Goal: Check status: Check status

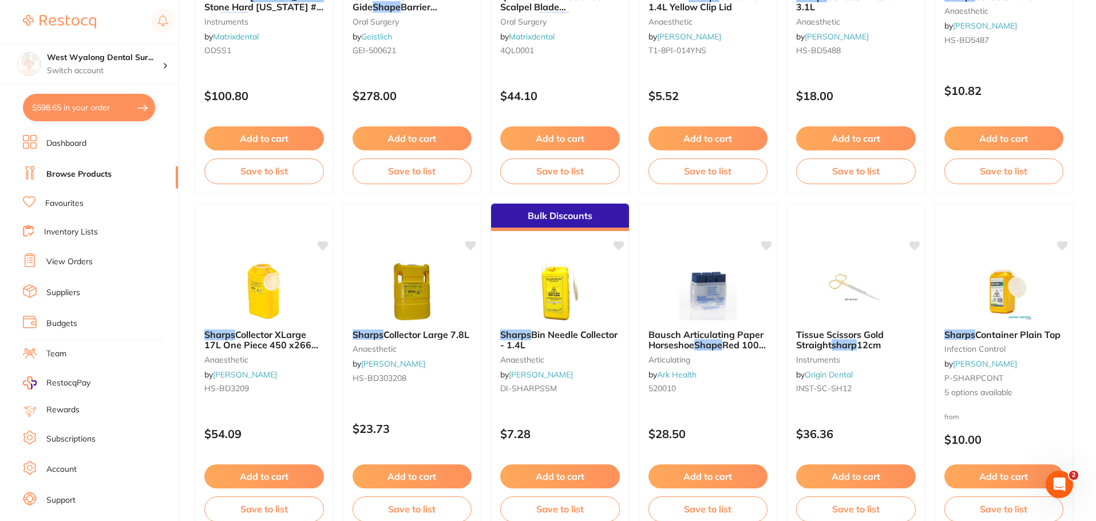
click at [76, 265] on link "View Orders" at bounding box center [69, 261] width 46 height 11
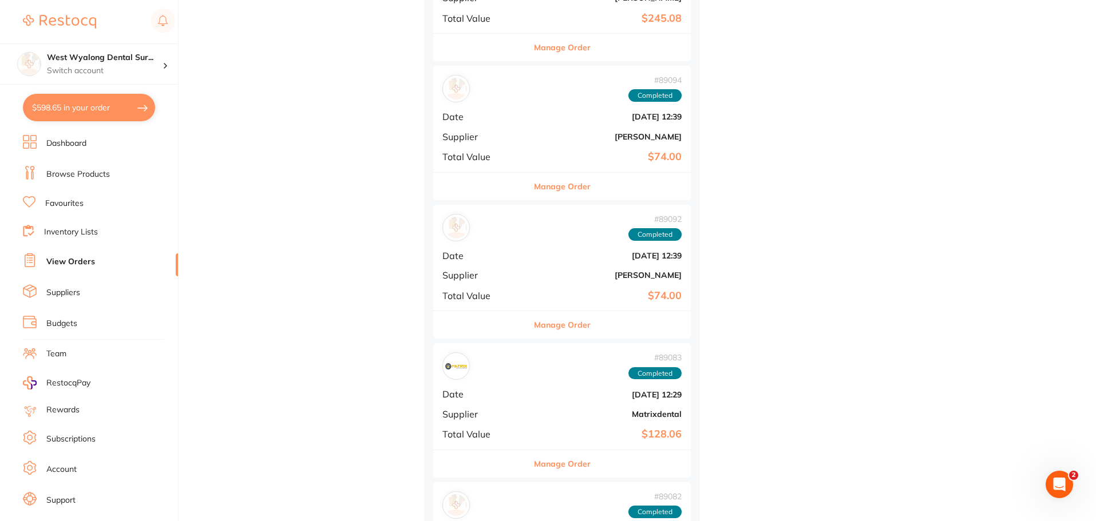
scroll to position [2002, 0]
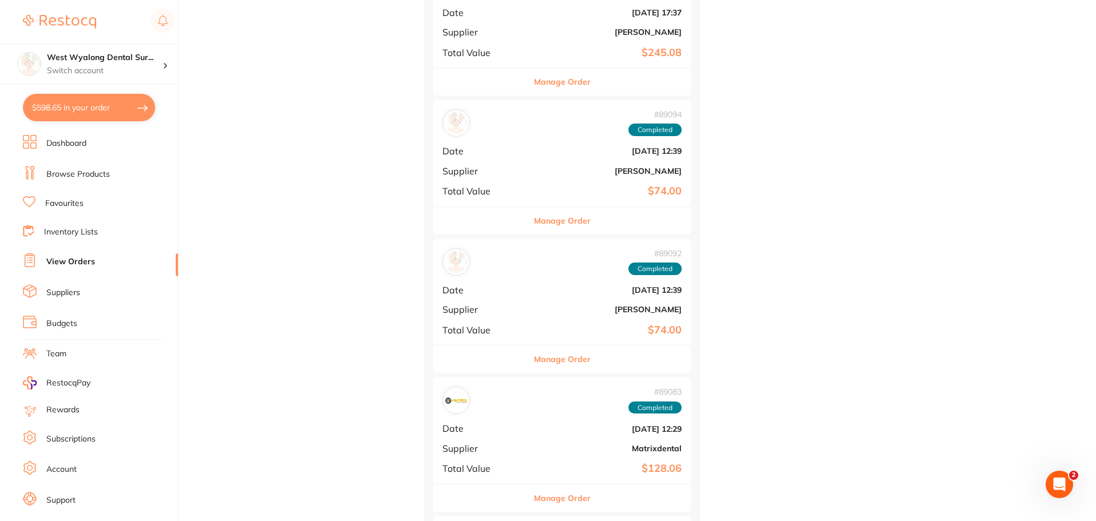
click at [528, 292] on b "[DATE] 12:39" at bounding box center [604, 289] width 153 height 9
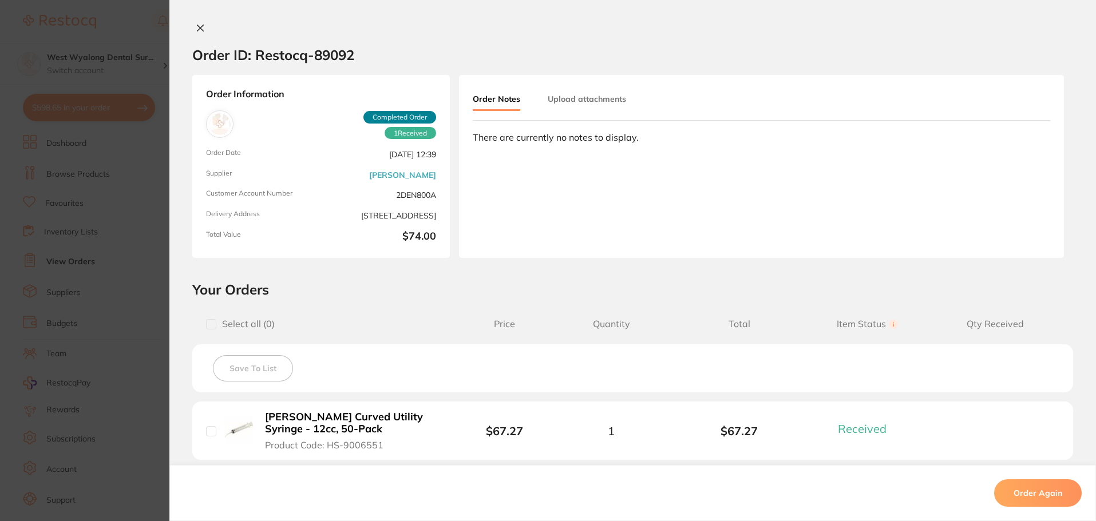
click at [200, 26] on icon at bounding box center [200, 27] width 9 height 9
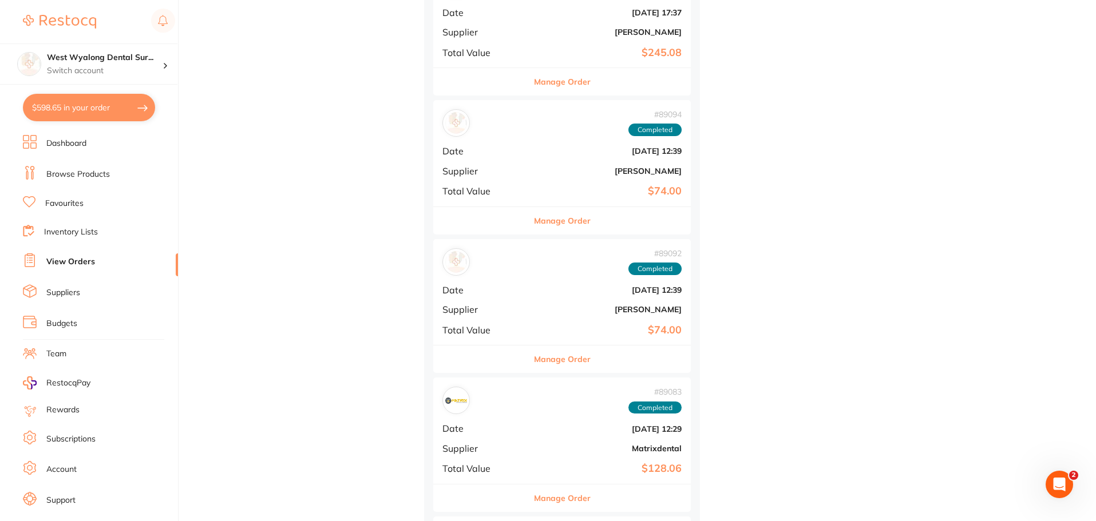
click at [480, 416] on div "# 89083 Completed Date [DATE] 12:29 Supplier Matrixdental Total Value $128.06" at bounding box center [561, 431] width 257 height 106
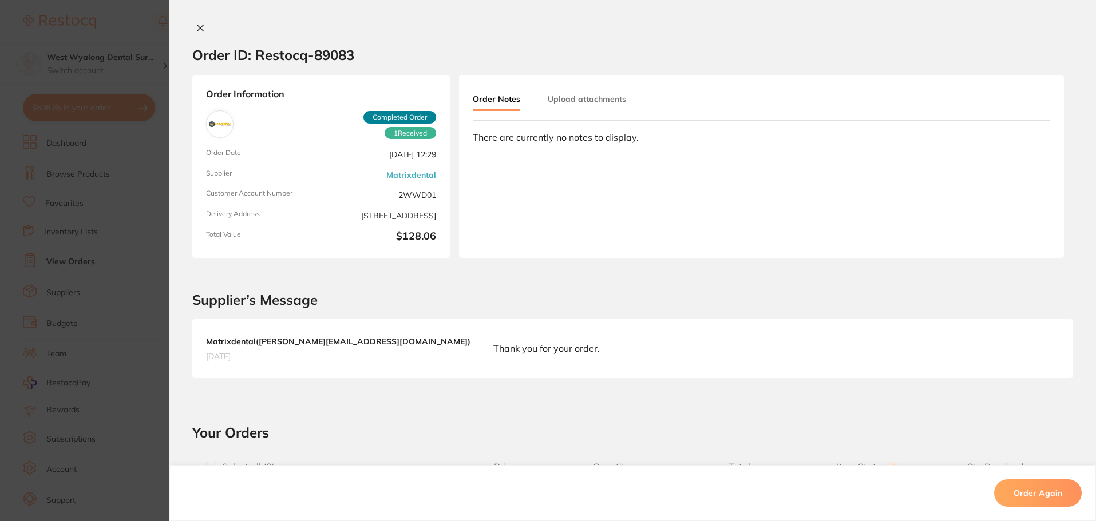
click at [201, 28] on icon at bounding box center [200, 27] width 9 height 9
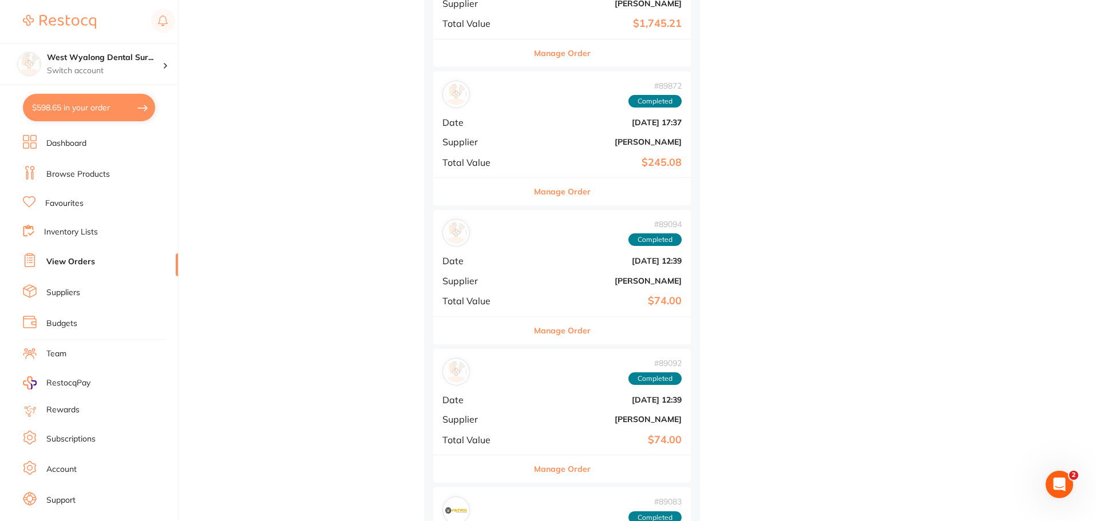
scroll to position [1888, 0]
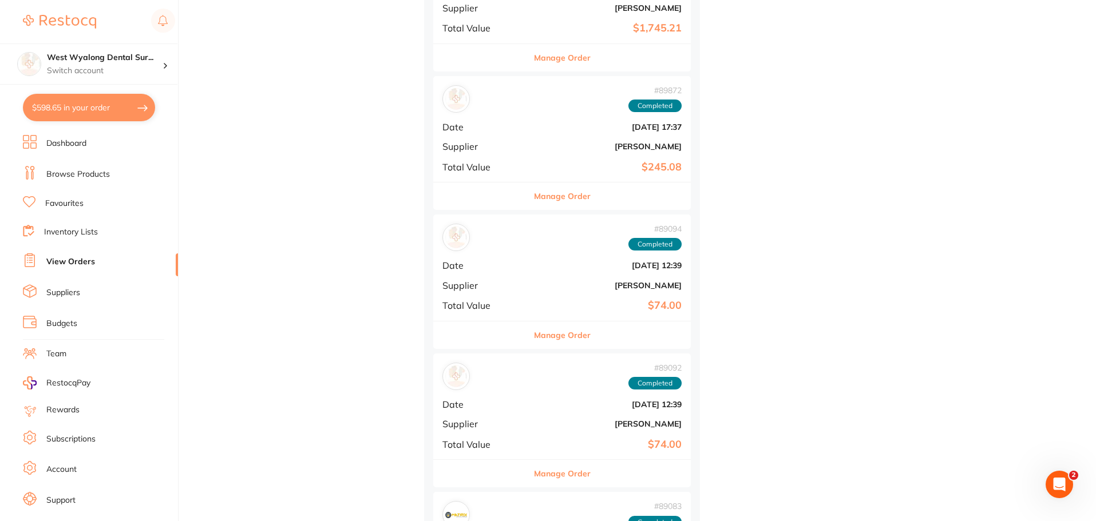
click at [492, 281] on span "Supplier" at bounding box center [480, 285] width 77 height 10
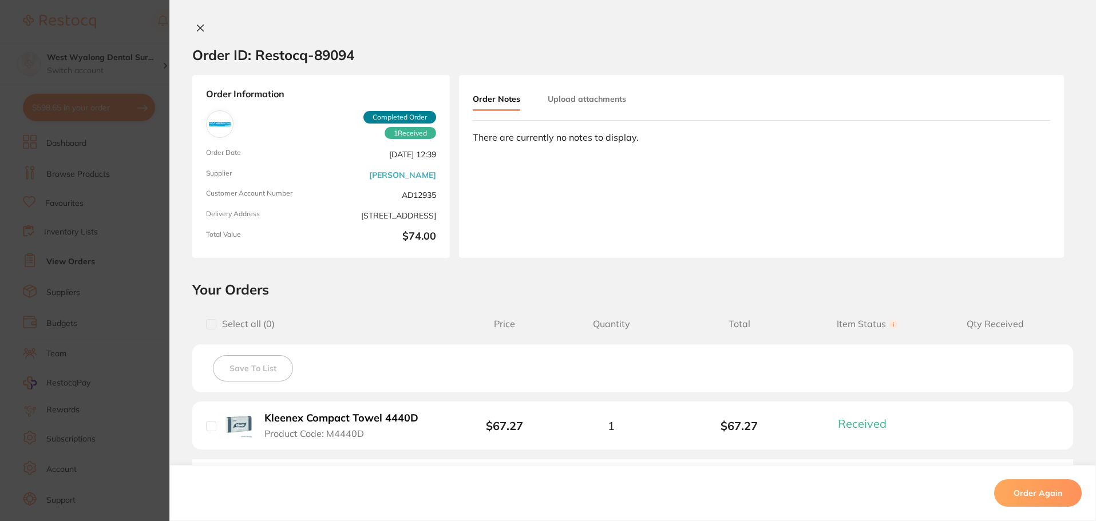
click at [195, 21] on div "Order ID: Restocq- 89094 Order Information 1 Received Completed Order Order Dat…" at bounding box center [632, 260] width 926 height 521
click at [196, 26] on icon at bounding box center [200, 27] width 9 height 9
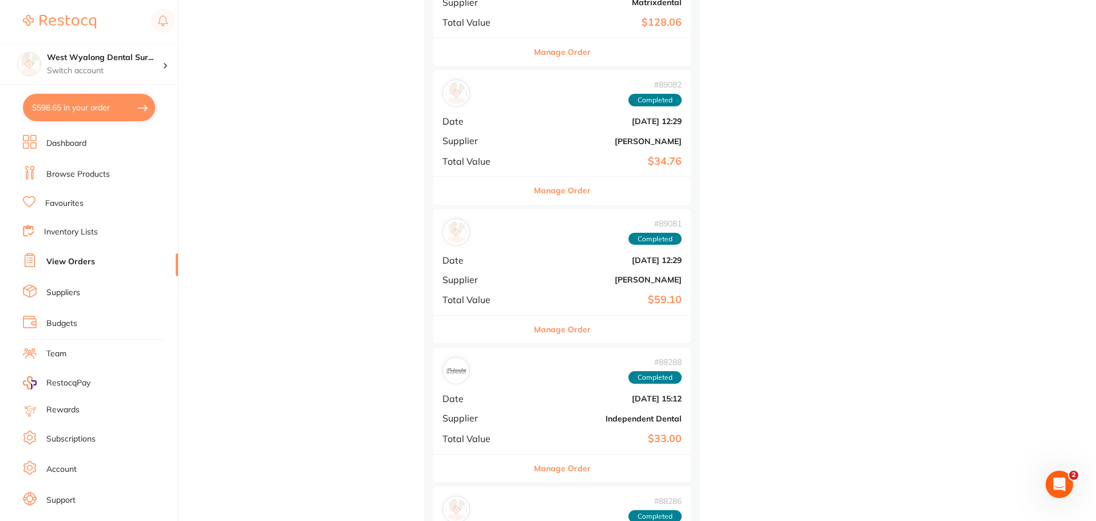
scroll to position [2460, 0]
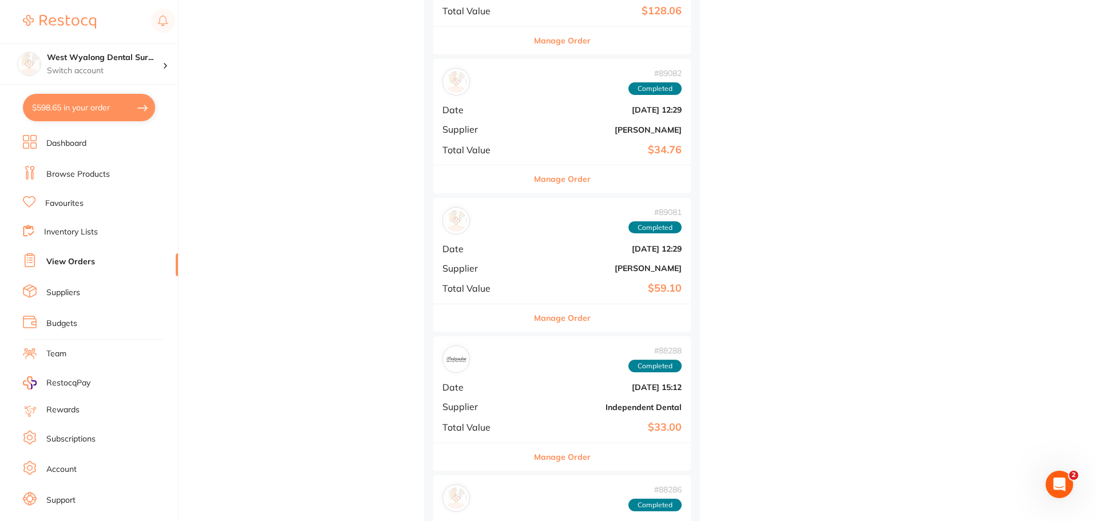
click at [503, 256] on div "# 89081 Completed Date [DATE] 12:29 Supplier [PERSON_NAME] Total Value $59.10" at bounding box center [561, 251] width 257 height 106
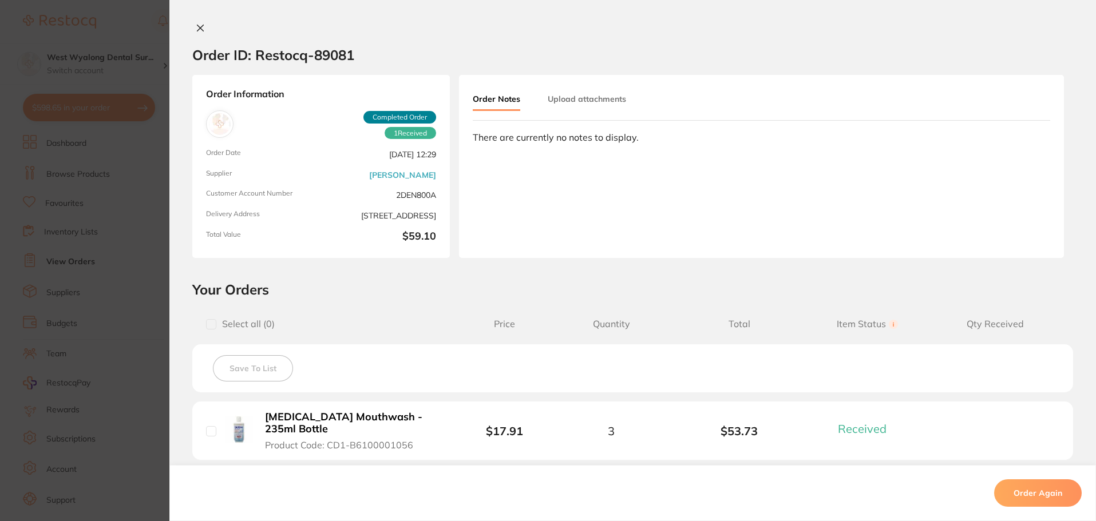
click at [199, 25] on icon at bounding box center [200, 27] width 9 height 9
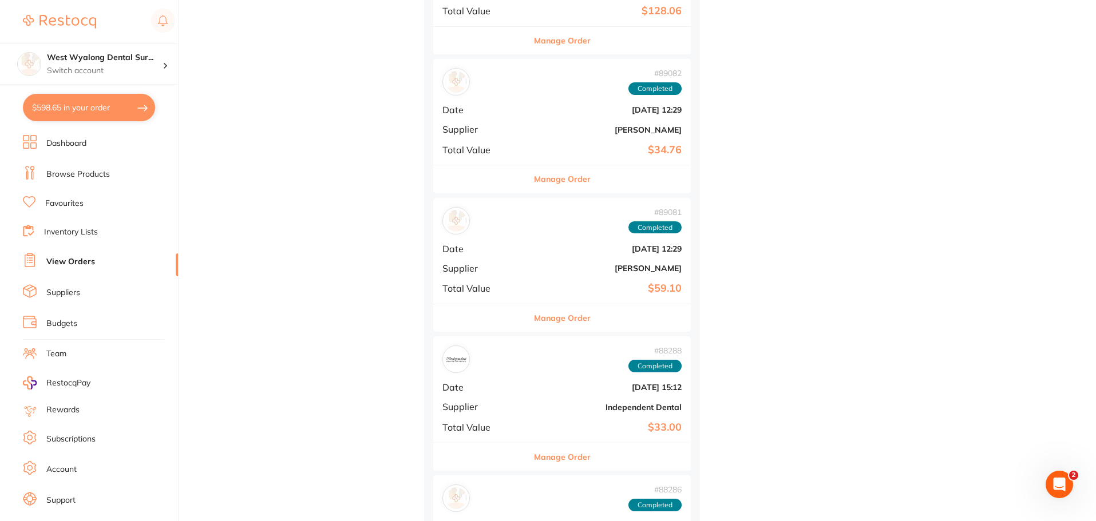
scroll to position [2346, 0]
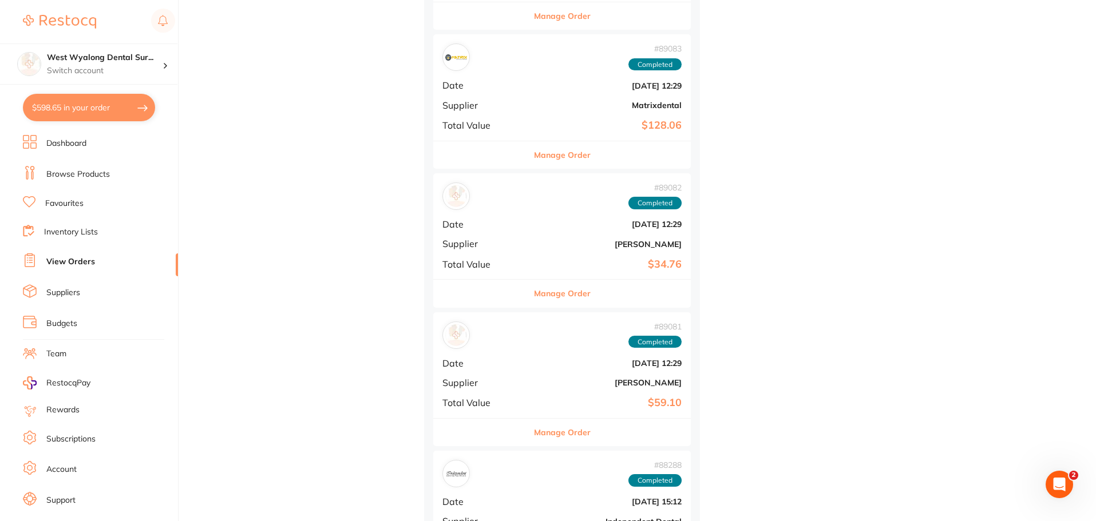
click at [513, 251] on div "# 89082 Completed Date [DATE] 12:29 Supplier [PERSON_NAME] Total Value $34.76" at bounding box center [561, 226] width 257 height 106
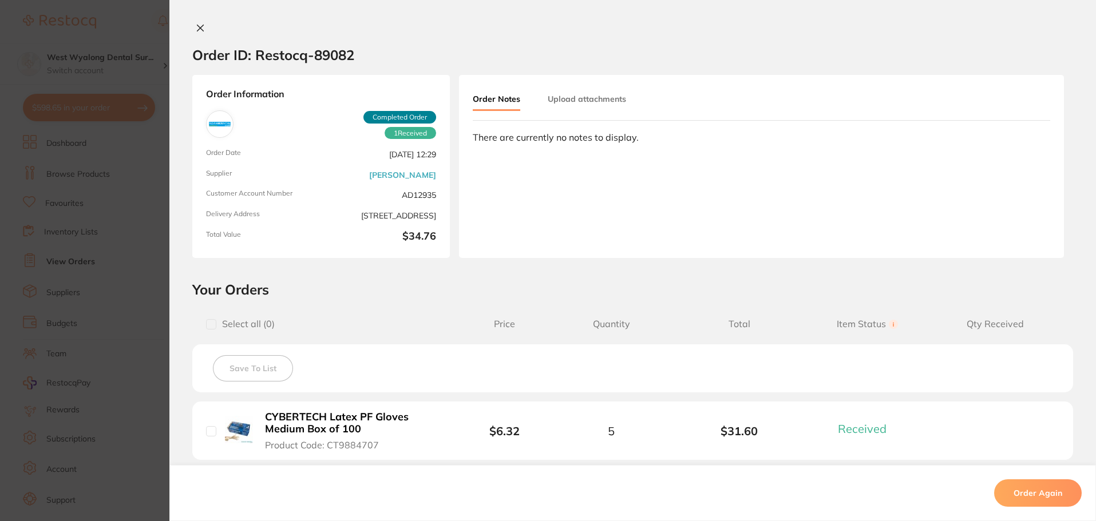
click at [200, 31] on icon at bounding box center [200, 28] width 6 height 6
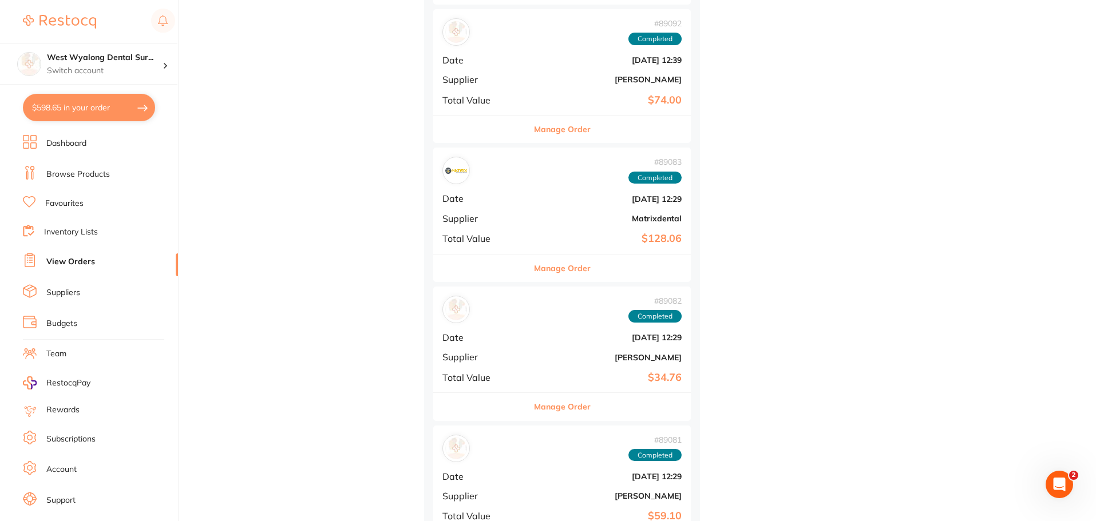
scroll to position [2231, 0]
click at [502, 228] on div "# 89083 Completed Date [DATE] 12:29 Supplier Matrixdental Total Value $128.06" at bounding box center [561, 202] width 257 height 106
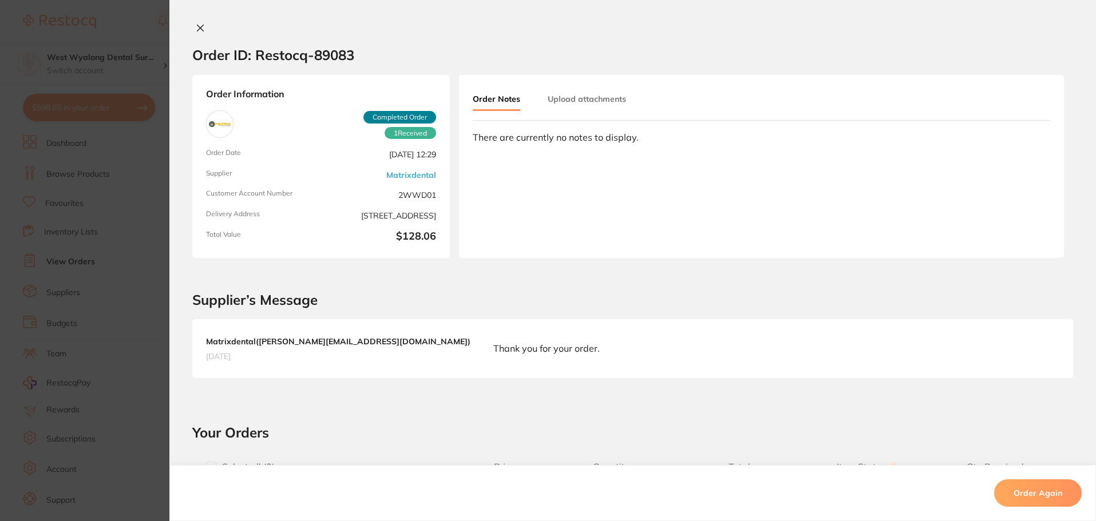
click at [196, 27] on icon at bounding box center [200, 27] width 9 height 9
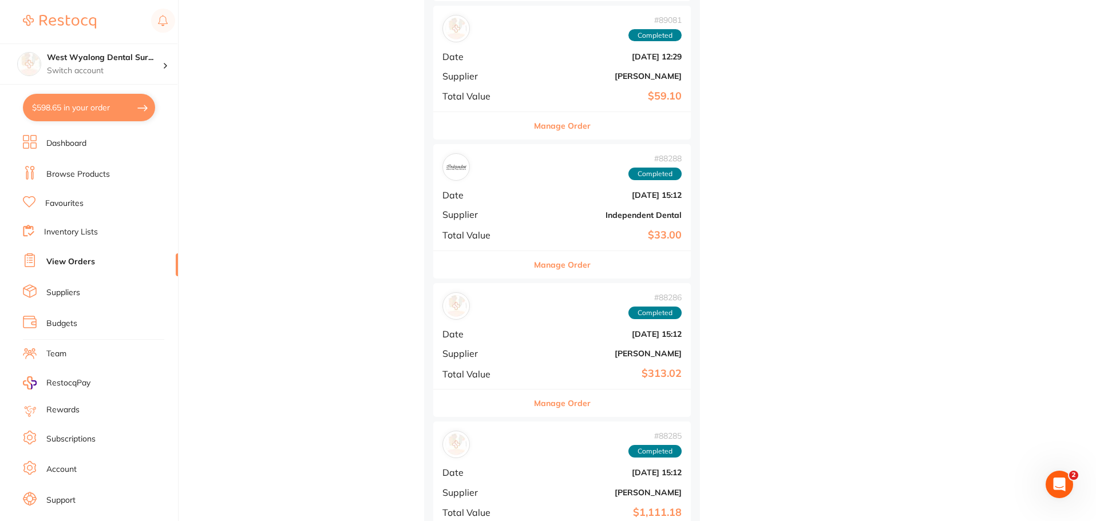
scroll to position [2632, 0]
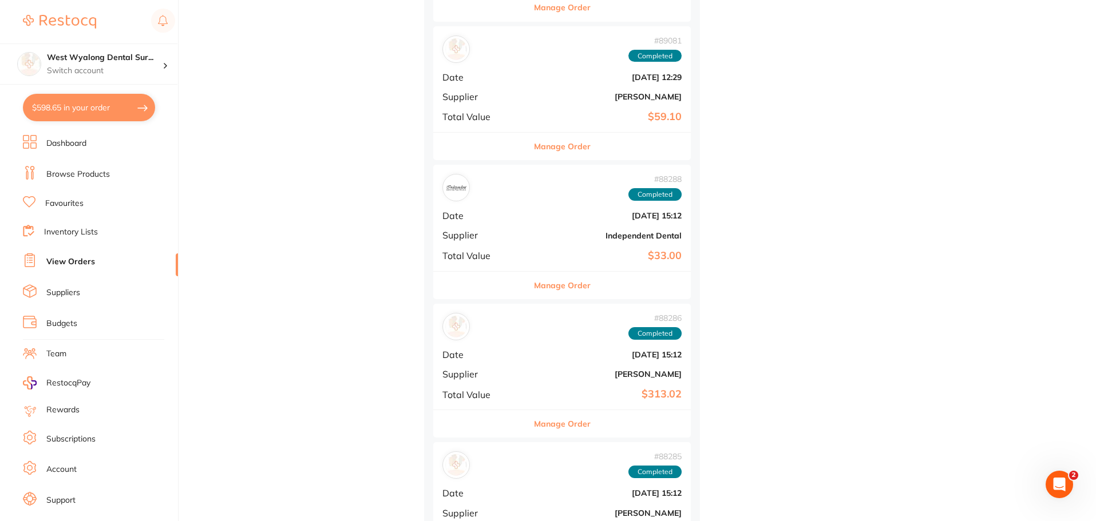
click at [510, 225] on div "# 88288 Completed Date [DATE] 15:12 Supplier Independent Dental Total Value $33…" at bounding box center [561, 218] width 257 height 106
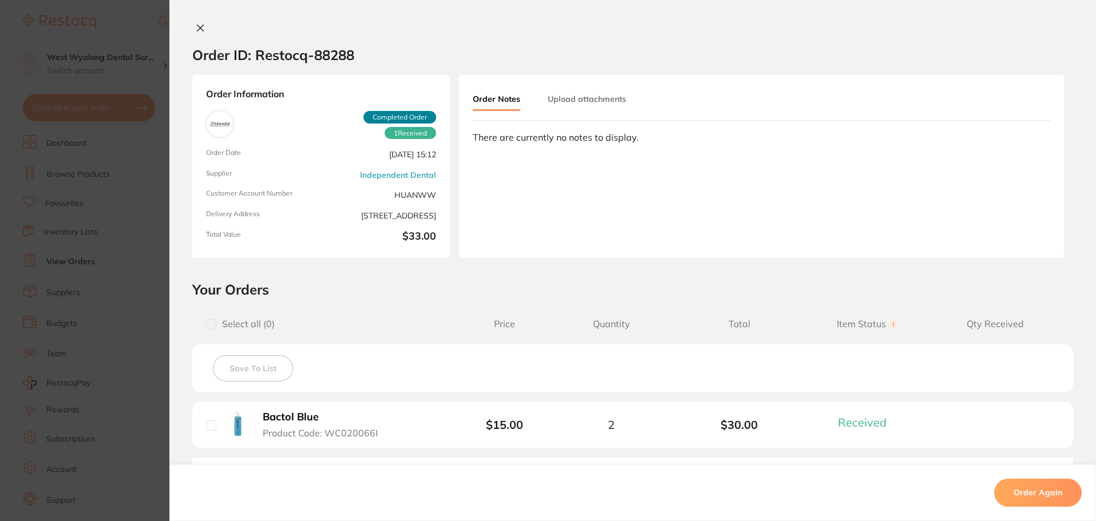
click at [200, 26] on icon at bounding box center [200, 27] width 9 height 9
